Goal: Information Seeking & Learning: Check status

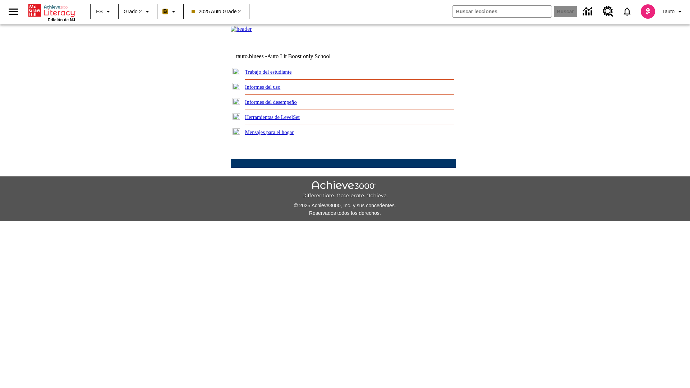
click at [280, 105] on link "Informes del desempeño" at bounding box center [271, 102] width 52 height 6
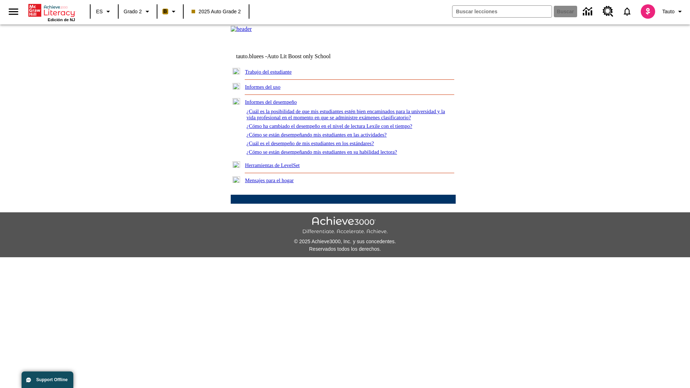
click at [328, 138] on link "¿Cómo se están desempeñando mis estudiantes en las actividades?" at bounding box center [316, 135] width 140 height 6
